Goal: Use online tool/utility

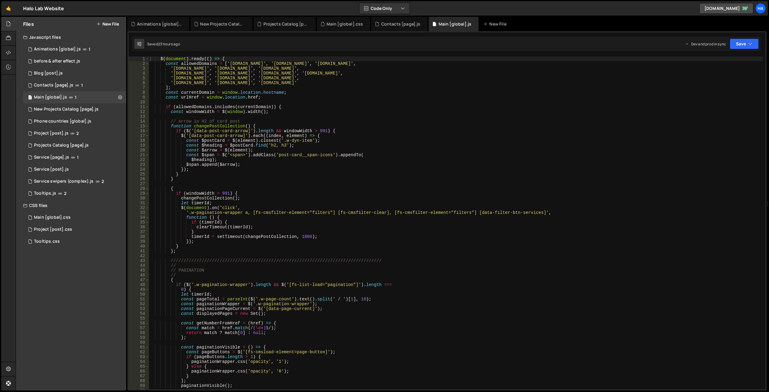
scroll to position [13223, 0]
drag, startPoint x: 372, startPoint y: 83, endPoint x: 328, endPoint y: 81, distance: 44.2
click at [328, 81] on div "$ ( document ) . ready (( ) => { const allowedDomains = [ '[DOMAIN_NAME]' , '[D…" at bounding box center [456, 227] width 614 height 343
paste textarea "[URL][DOMAIN_NAME]"
paste textarea "[DOMAIN_NAME]"
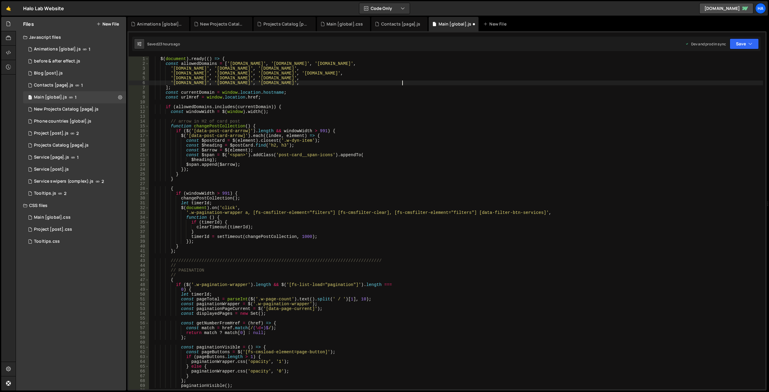
scroll to position [0, 17]
drag, startPoint x: 289, startPoint y: 63, endPoint x: 320, endPoint y: 66, distance: 30.8
click at [320, 66] on div "$ ( document ) . ready (( ) => { const allowedDomains = [ '[DOMAIN_NAME]' , '[D…" at bounding box center [456, 227] width 614 height 343
click at [405, 83] on div "$ ( document ) . ready (( ) => { const allowedDomains = [ '[DOMAIN_NAME]' , '[D…" at bounding box center [456, 227] width 614 height 343
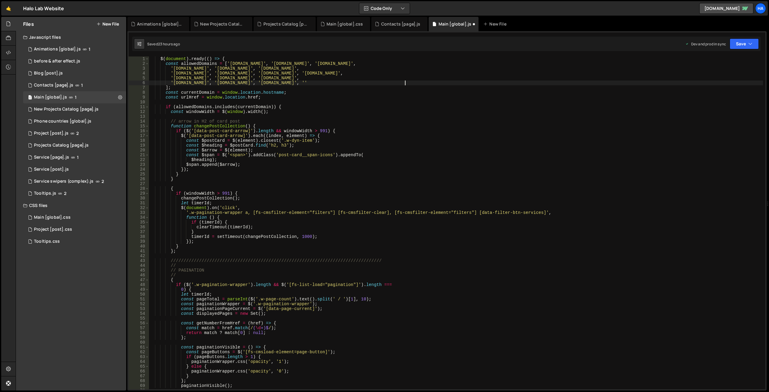
paste textarea "[DOMAIN_NAME]"
click at [405, 82] on div "$ ( document ) . ready (( ) => { const allowedDomains = [ '[DOMAIN_NAME]' , '[D…" at bounding box center [456, 227] width 614 height 343
click at [358, 82] on div "$ ( document ) . ready (( ) => { const allowedDomains = [ '[DOMAIN_NAME]' , '[D…" at bounding box center [456, 227] width 614 height 343
click at [404, 82] on div "$ ( document ) . ready (( ) => { const allowedDomains = [ '[DOMAIN_NAME]' , '[D…" at bounding box center [456, 227] width 614 height 343
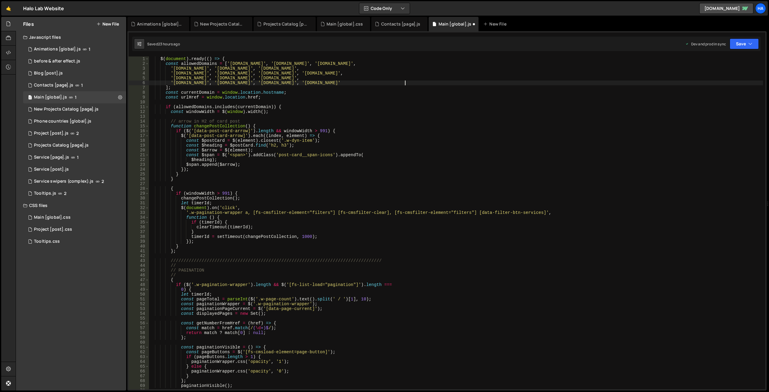
paste textarea "ealthh"
drag, startPoint x: 405, startPoint y: 84, endPoint x: 453, endPoint y: 83, distance: 48.4
click at [453, 83] on div "$ ( document ) . ready (( ) => { const allowedDomains = [ '[DOMAIN_NAME]' , '[D…" at bounding box center [456, 227] width 614 height 343
click at [457, 84] on div "$ ( document ) . ready (( ) => { const allowedDomains = [ '[DOMAIN_NAME]' , '[D…" at bounding box center [456, 227] width 614 height 343
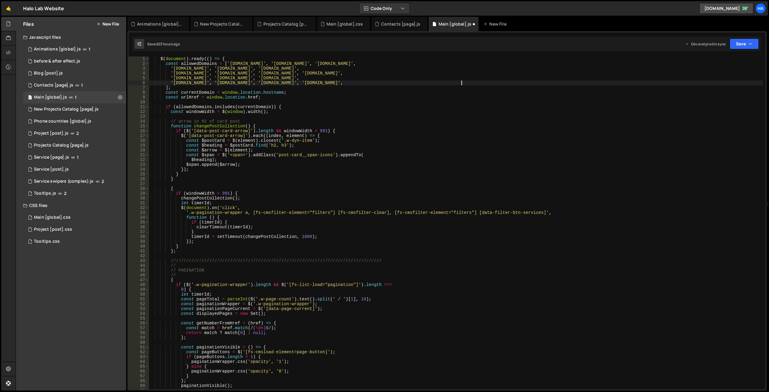
scroll to position [0, 22]
paste textarea "[DOMAIN_NAME]'"
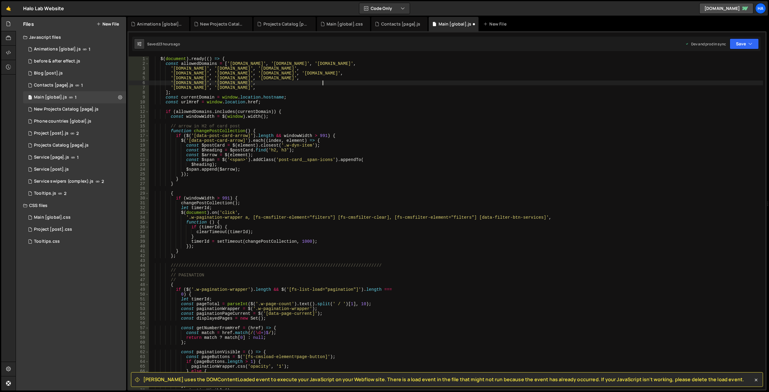
scroll to position [0, 12]
type textarea "'[DOMAIN_NAME]', '[DOMAIN_NAME]',"
click at [748, 45] on icon "button" at bounding box center [750, 44] width 4 height 6
click at [728, 82] on div "Saved 23 hours ago" at bounding box center [724, 84] width 62 height 7
